Goal: Task Accomplishment & Management: Manage account settings

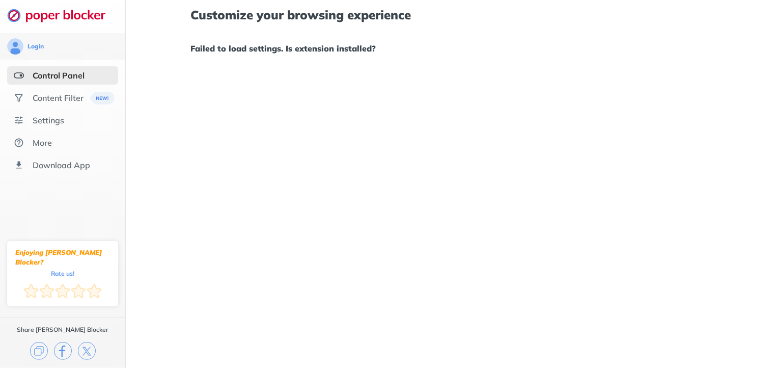
click at [256, 40] on div "Customize your browsing experience Failed to load settings. Is extension instal…" at bounding box center [451, 32] width 520 height 64
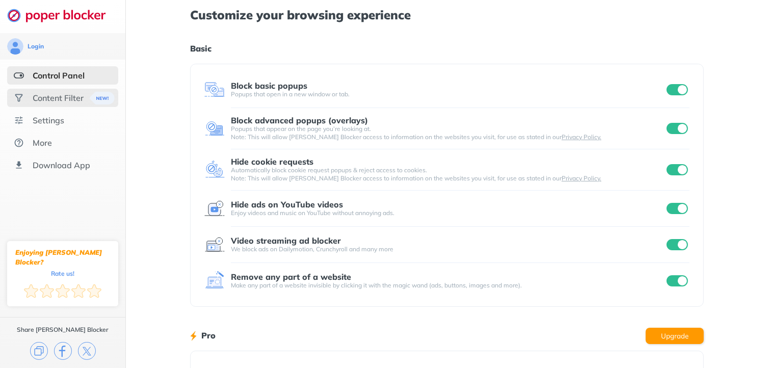
click at [47, 99] on div "Content Filter" at bounding box center [58, 98] width 51 height 10
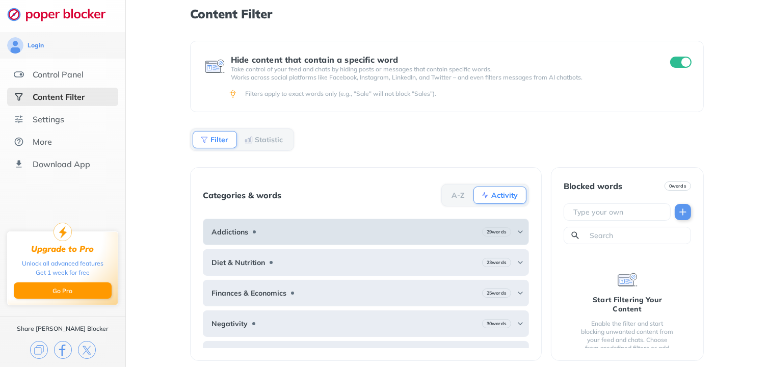
scroll to position [108, 0]
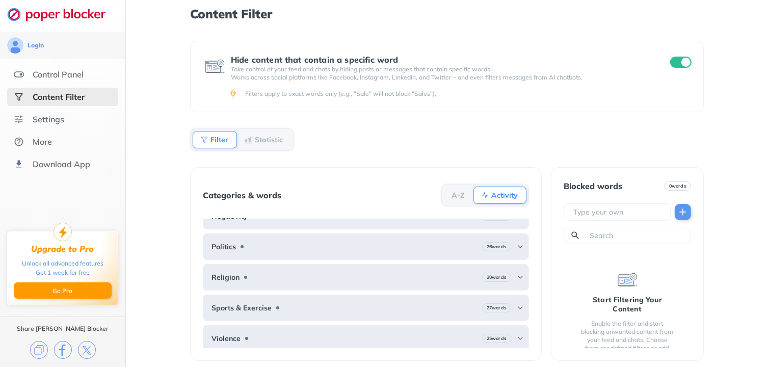
click at [177, 181] on div "Content Filter Hide content that contain a specific word Take control of your f…" at bounding box center [447, 183] width 642 height 368
